Goal: Find specific page/section: Find specific page/section

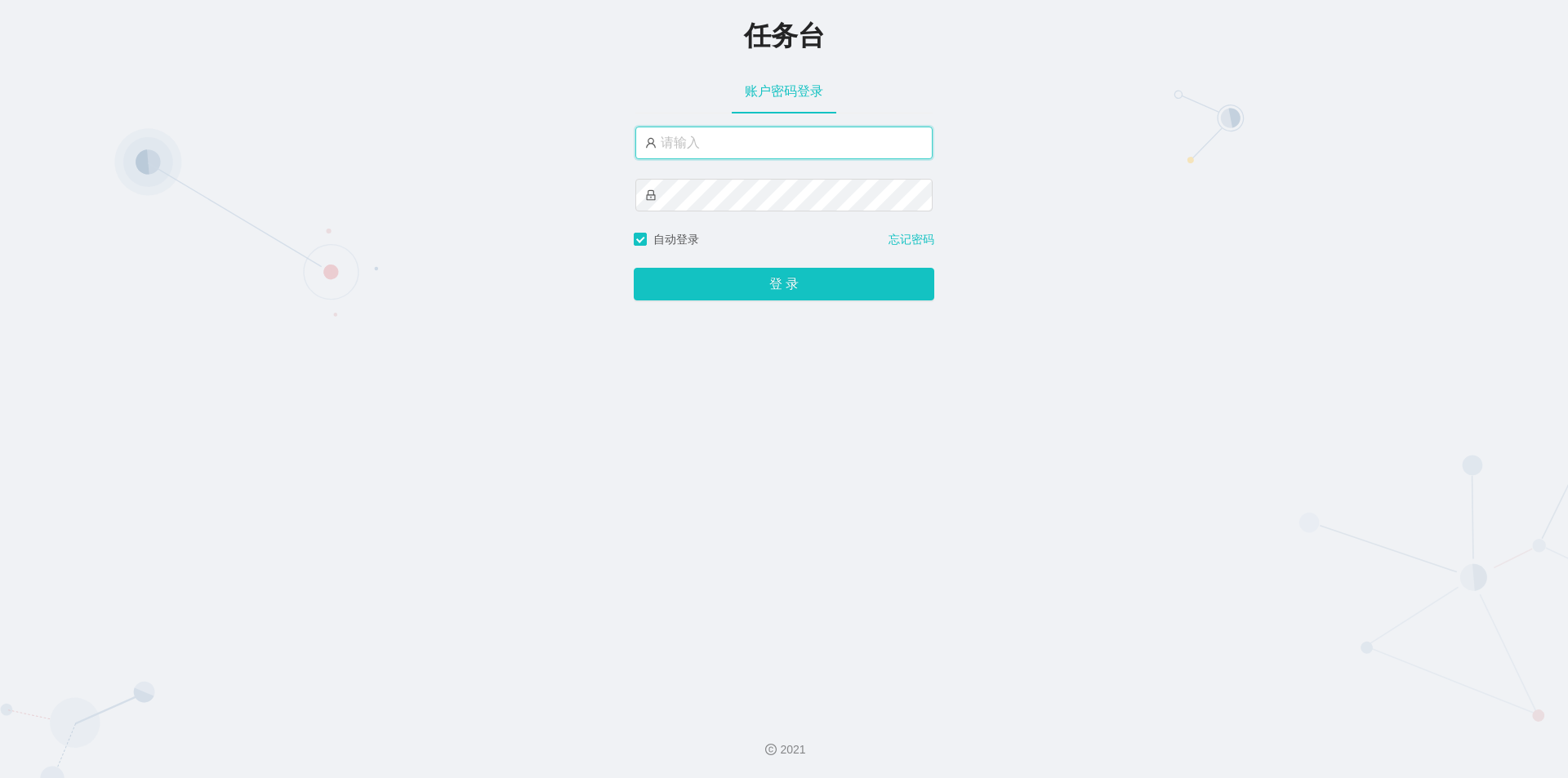
click at [732, 138] on input "text" at bounding box center [783, 142] width 297 height 32
type input "jishu"
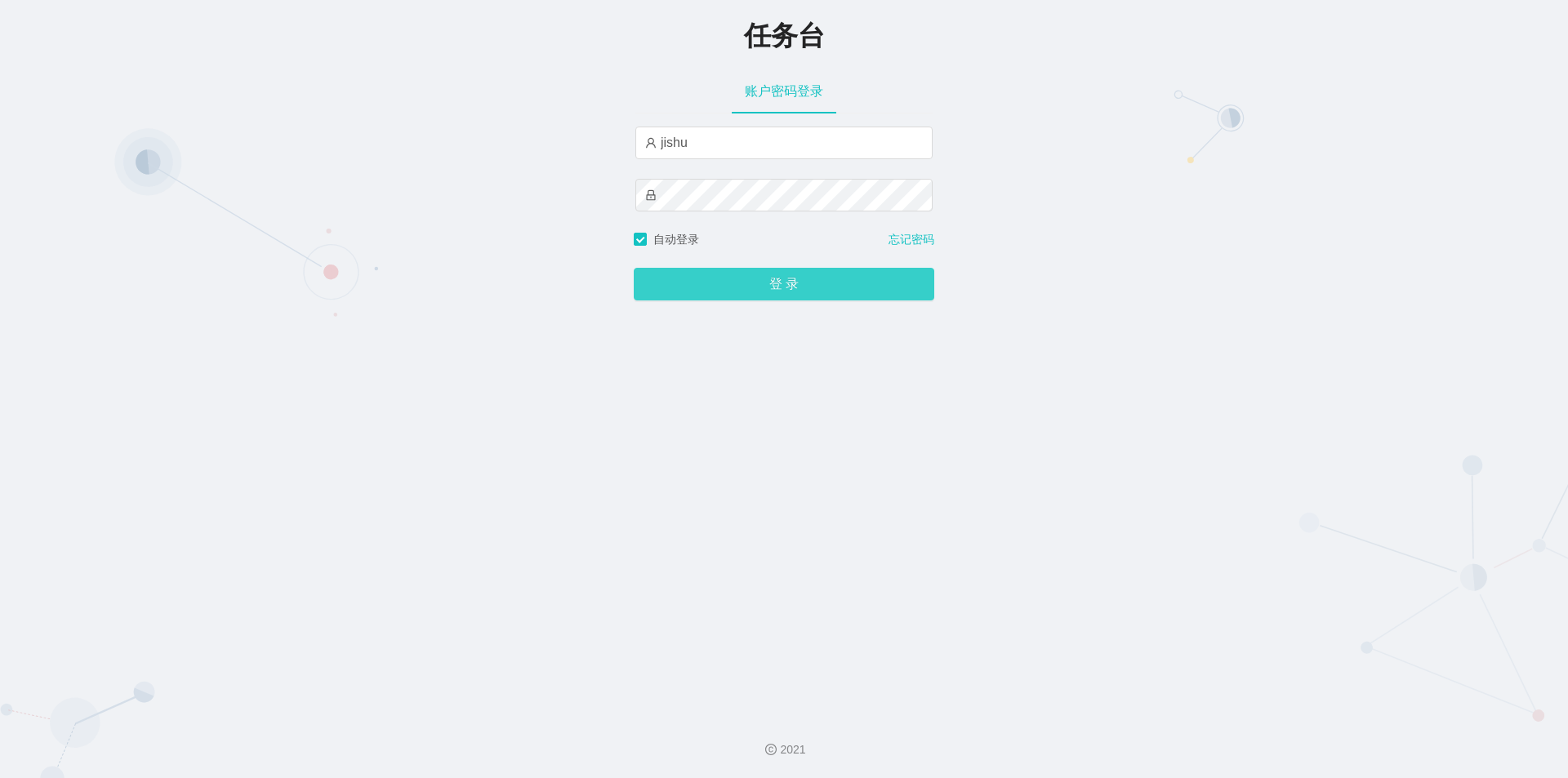
click at [712, 286] on button "登 录" at bounding box center [783, 283] width 301 height 32
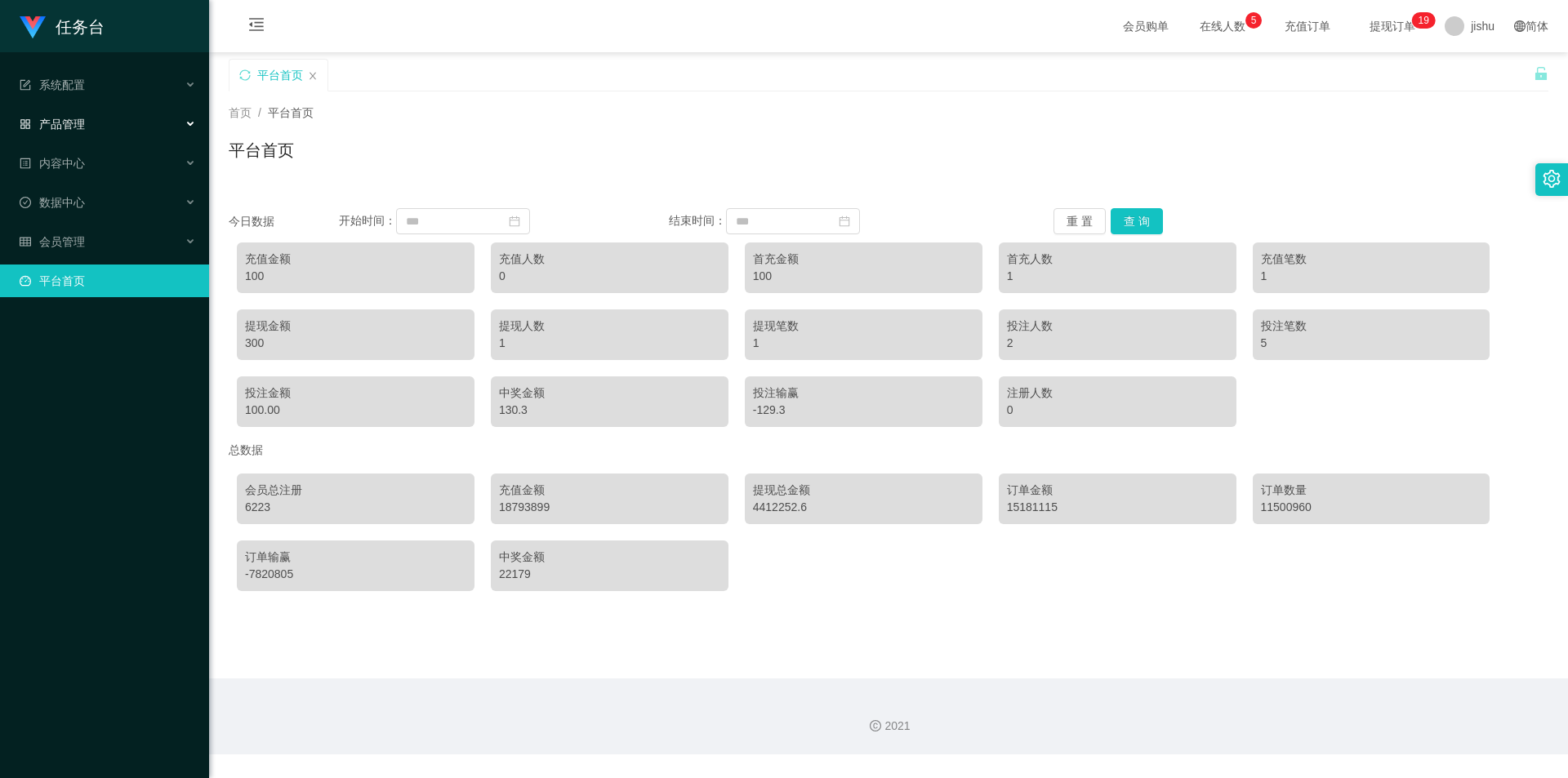
click at [111, 121] on div "产品管理" at bounding box center [105, 124] width 209 height 32
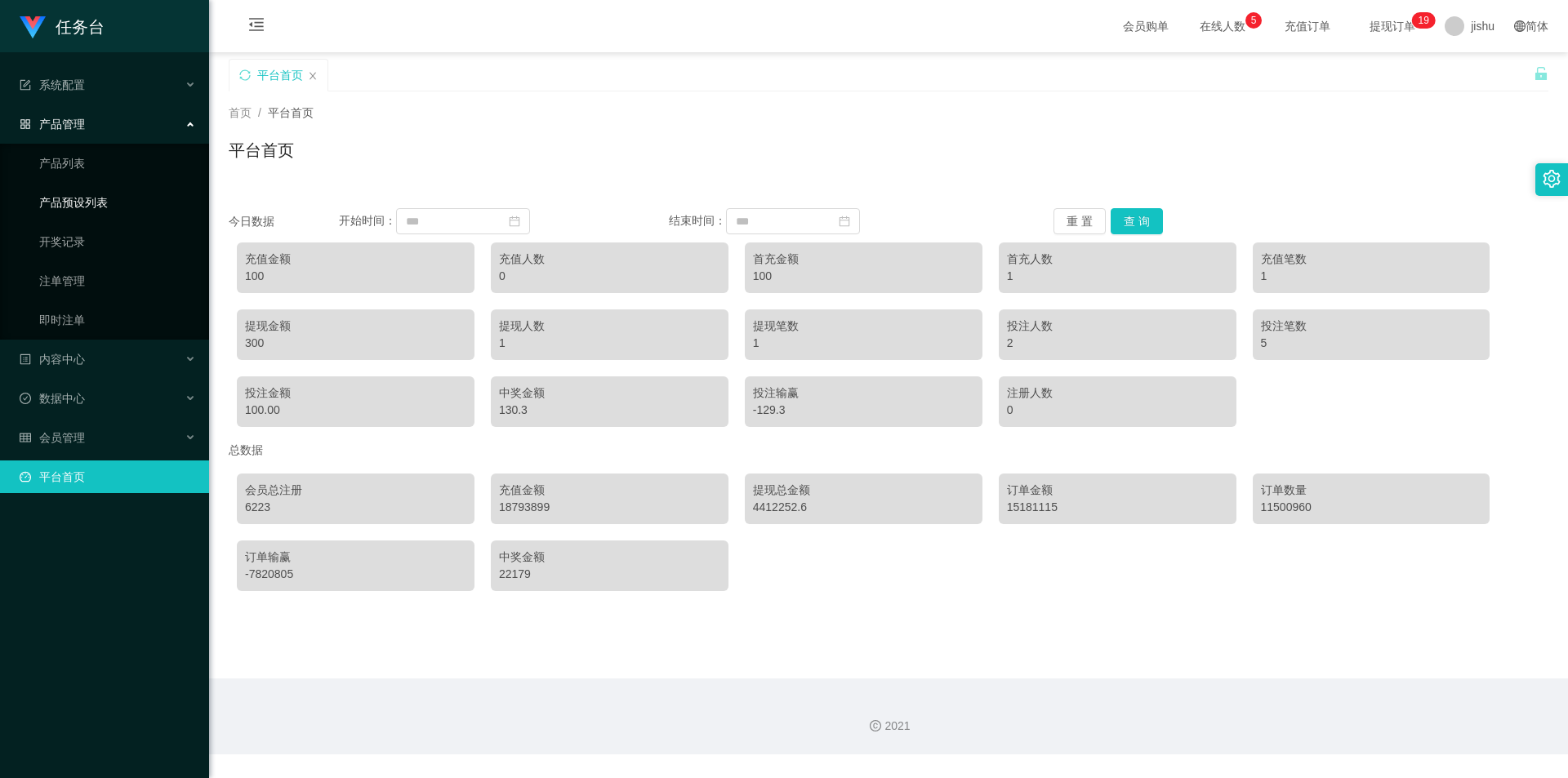
click at [93, 206] on link "产品预设列表" at bounding box center [118, 202] width 157 height 32
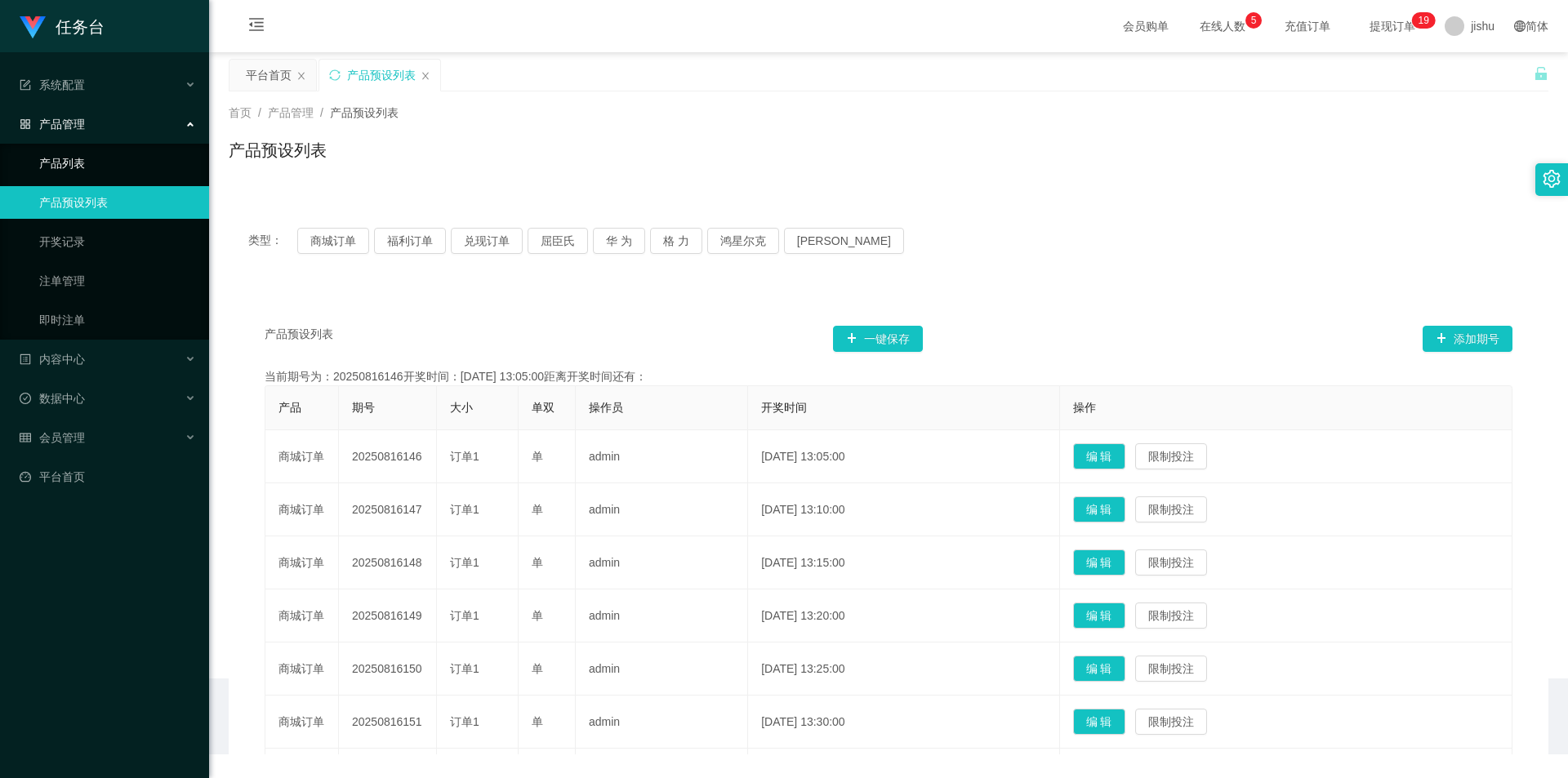
click at [94, 166] on link "产品列表" at bounding box center [118, 163] width 157 height 32
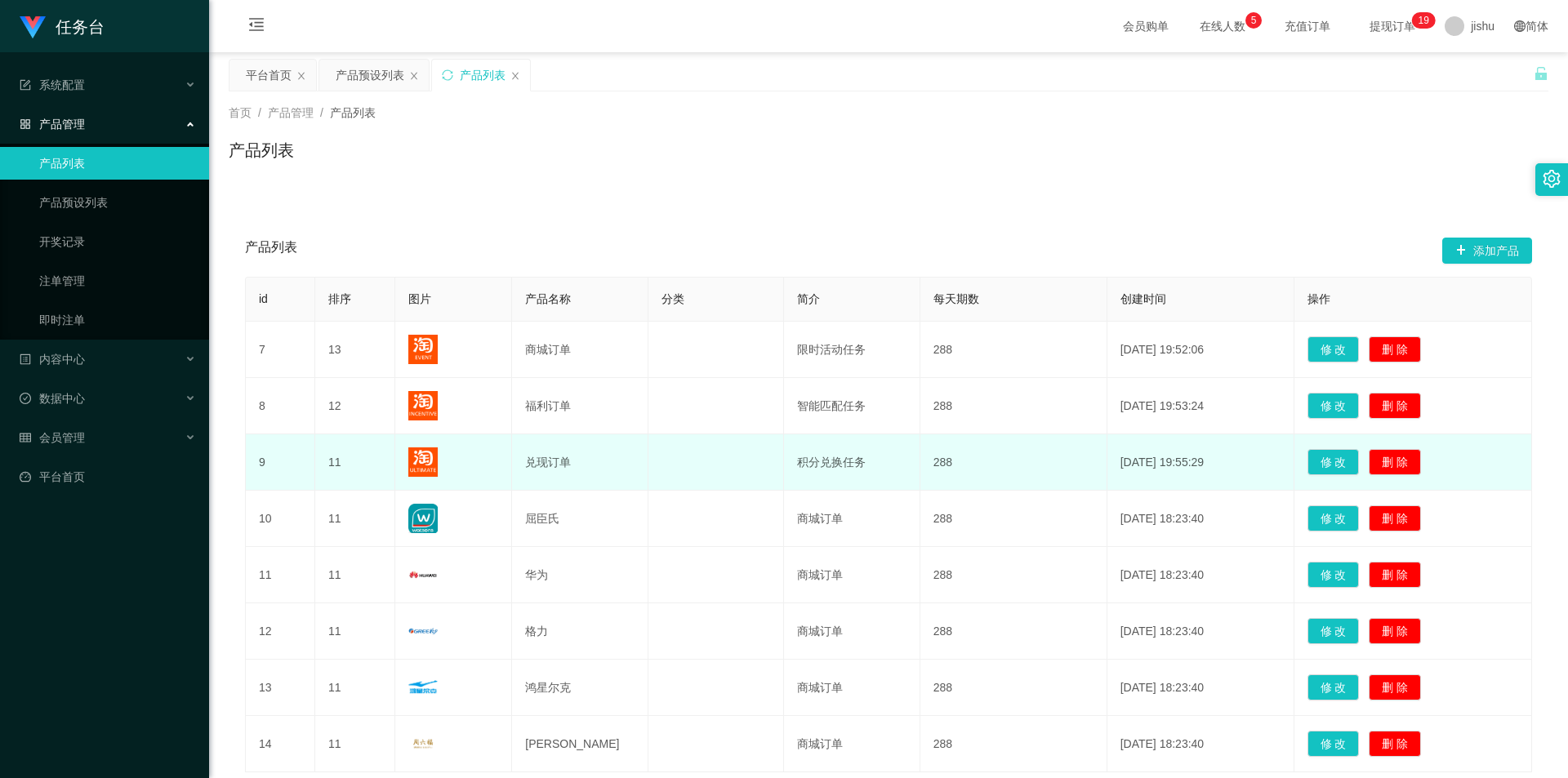
scroll to position [123, 0]
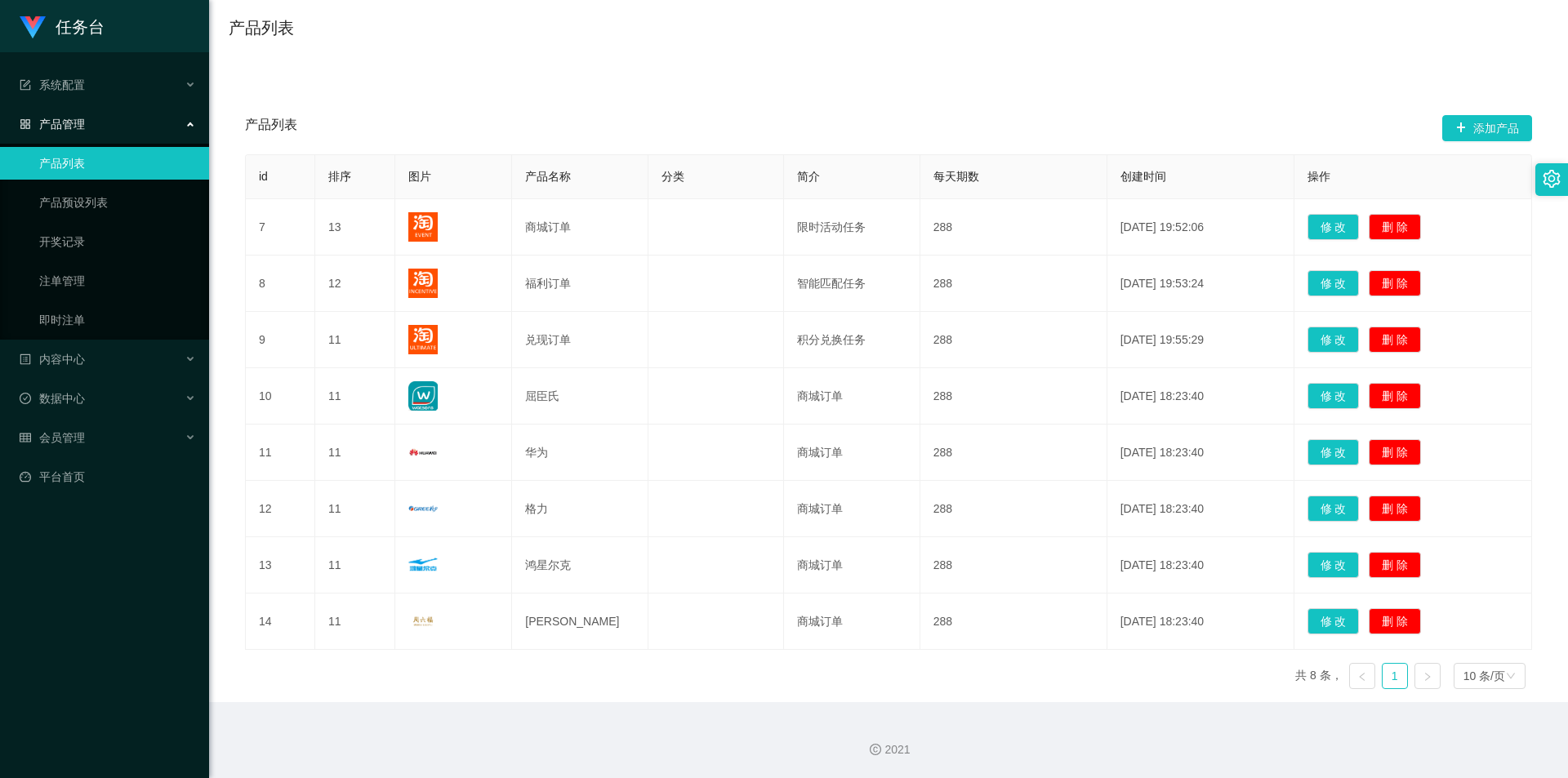
click at [118, 126] on div "产品管理" at bounding box center [105, 124] width 209 height 32
